Goal: Task Accomplishment & Management: Manage account settings

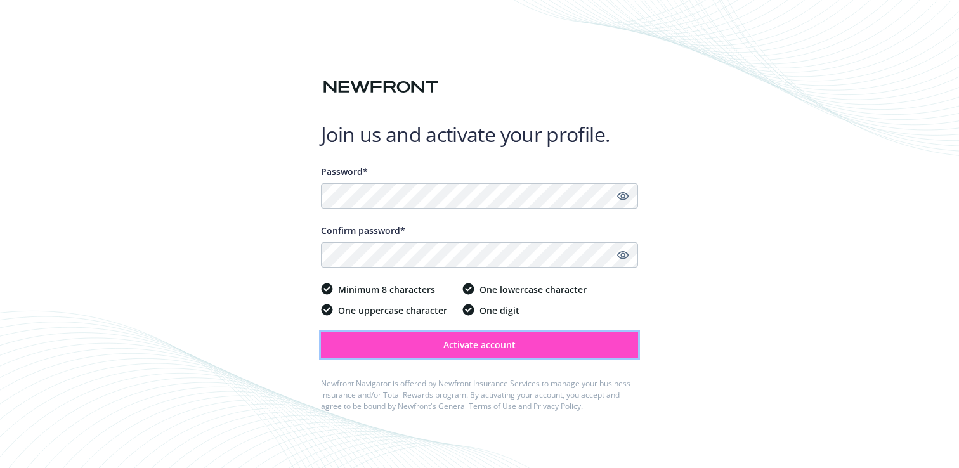
click at [483, 348] on span "Activate account" at bounding box center [480, 345] width 72 height 12
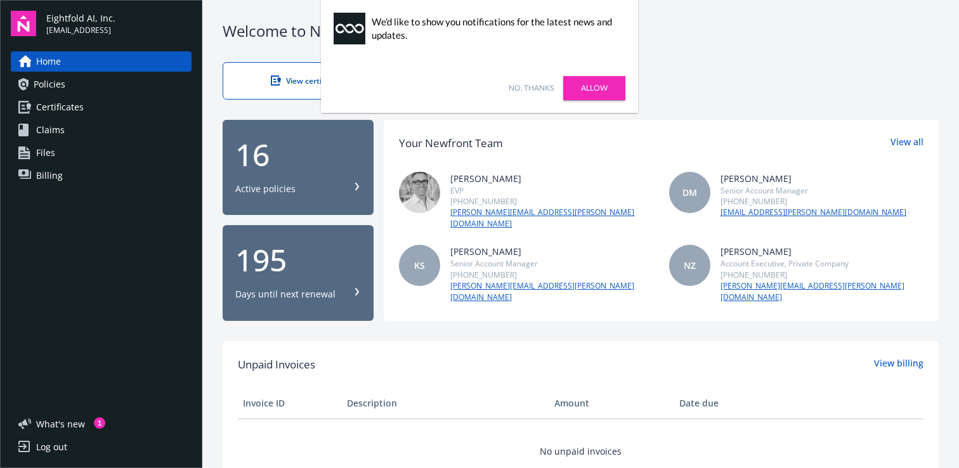
click at [575, 88] on link "Allow" at bounding box center [594, 88] width 62 height 24
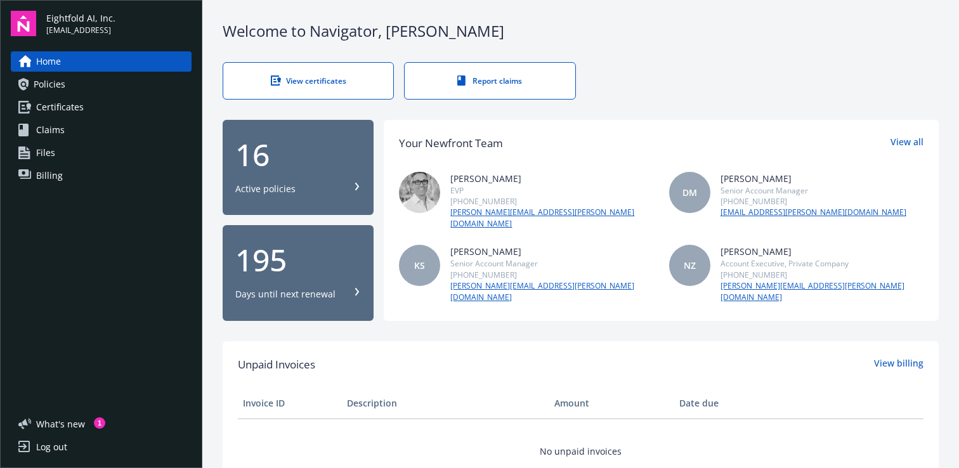
click at [63, 82] on span "Policies" at bounding box center [50, 84] width 32 height 20
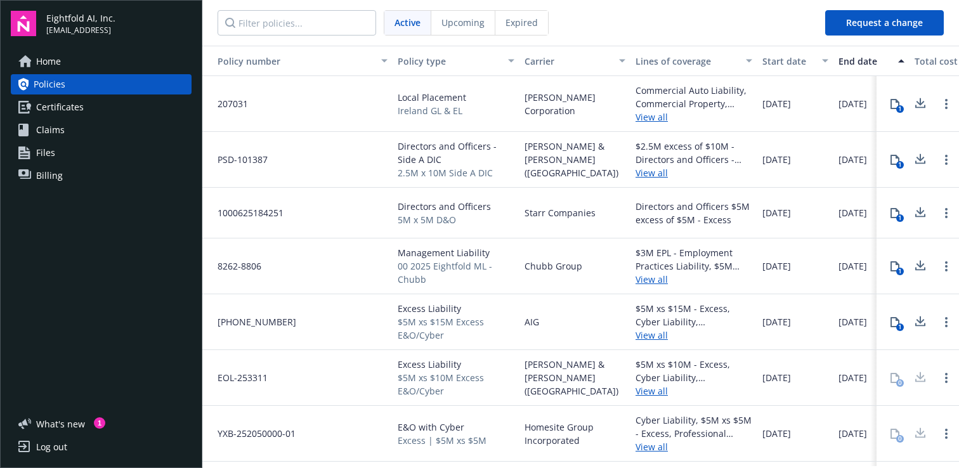
click at [51, 62] on span "Home" at bounding box center [48, 61] width 25 height 20
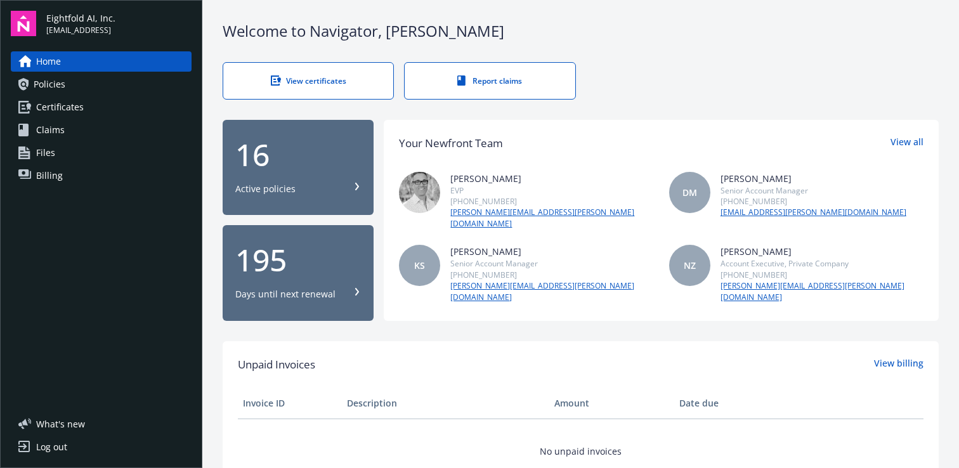
click at [58, 104] on span "Certificates" at bounding box center [60, 107] width 48 height 20
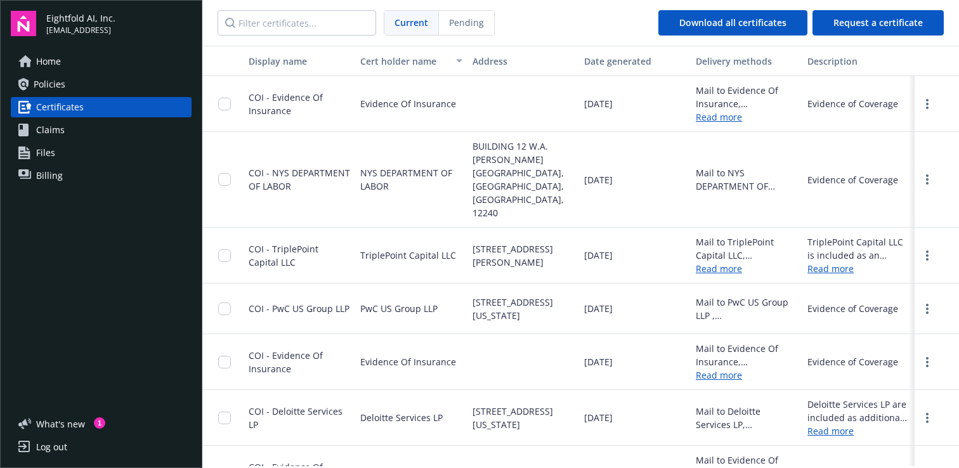
click at [48, 127] on span "Claims" at bounding box center [50, 130] width 29 height 20
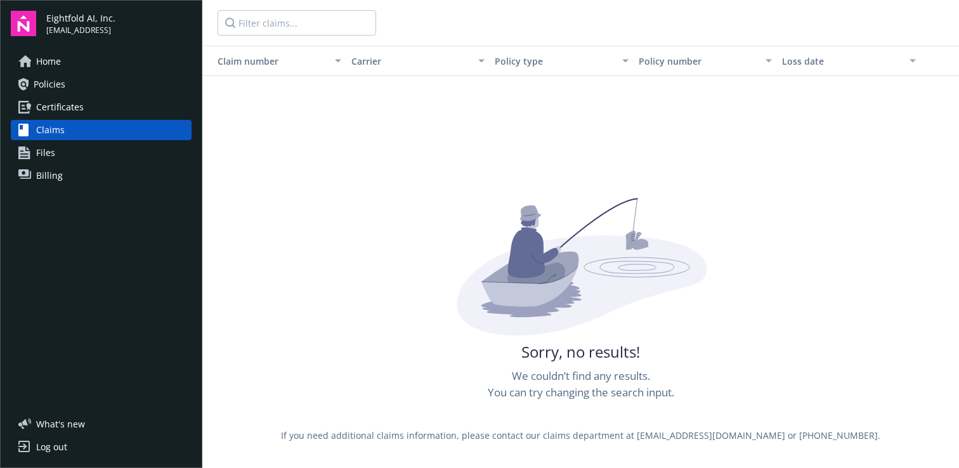
click at [51, 104] on span "Certificates" at bounding box center [60, 107] width 48 height 20
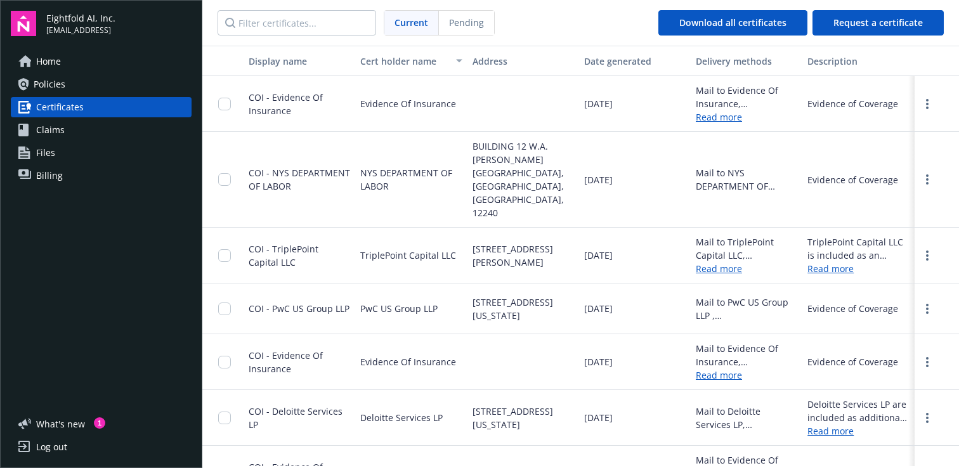
click at [51, 81] on span "Policies" at bounding box center [50, 84] width 32 height 20
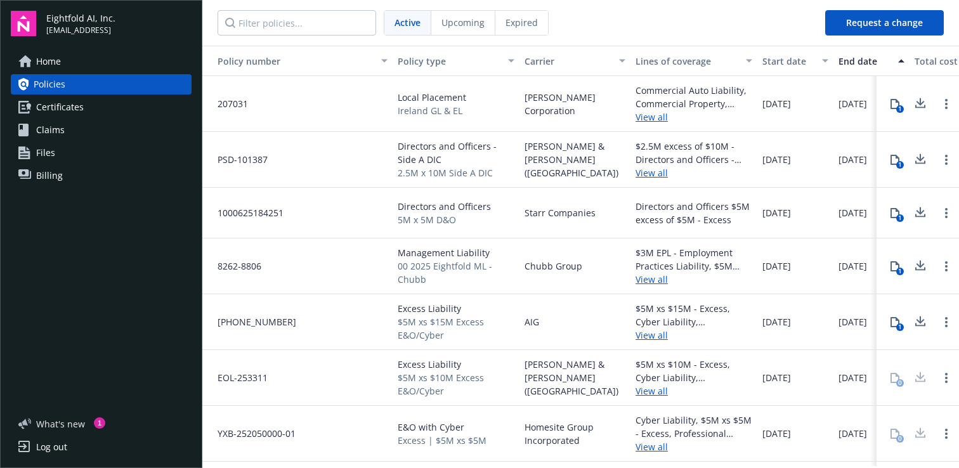
click at [70, 419] on span "What ' s new" at bounding box center [60, 423] width 49 height 13
